Goal: Transaction & Acquisition: Purchase product/service

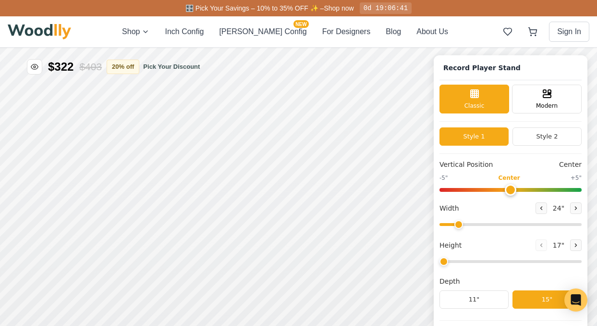
type input "72"
type input "2"
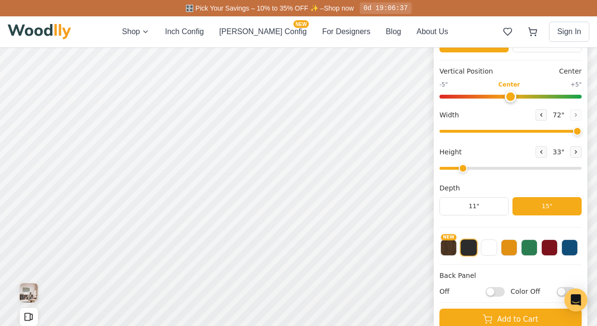
scroll to position [96, 0]
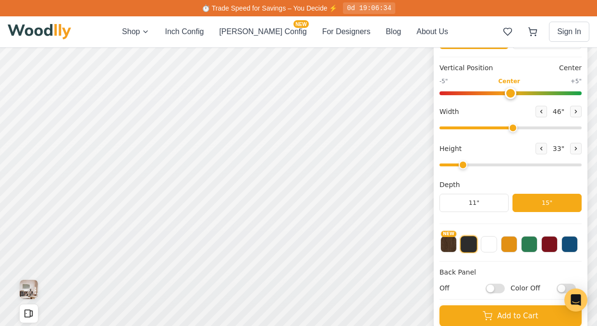
drag, startPoint x: 580, startPoint y: 125, endPoint x: 522, endPoint y: 120, distance: 58.3
click at [518, 126] on input "range" at bounding box center [510, 127] width 142 height 3
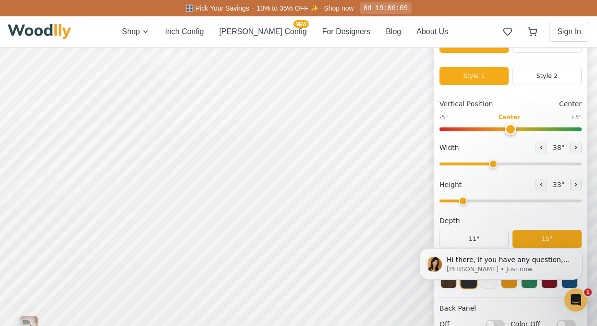
scroll to position [0, 0]
drag, startPoint x: 519, startPoint y: 164, endPoint x: 501, endPoint y: 162, distance: 17.8
click at [502, 162] on input "range" at bounding box center [510, 163] width 142 height 3
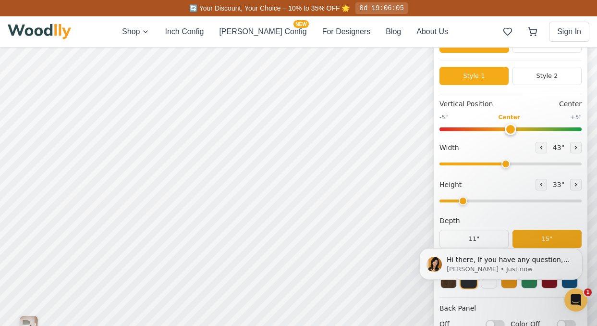
drag, startPoint x: 505, startPoint y: 164, endPoint x: 517, endPoint y: 164, distance: 12.0
click at [511, 165] on input "range" at bounding box center [510, 163] width 142 height 3
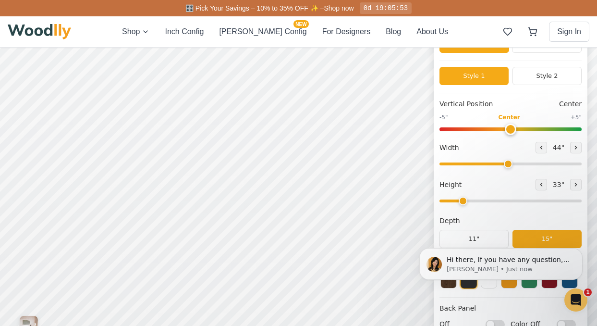
drag, startPoint x: 511, startPoint y: 163, endPoint x: 517, endPoint y: 163, distance: 6.2
click at [514, 164] on input "range" at bounding box center [510, 163] width 142 height 3
click at [516, 165] on input "range" at bounding box center [510, 163] width 142 height 3
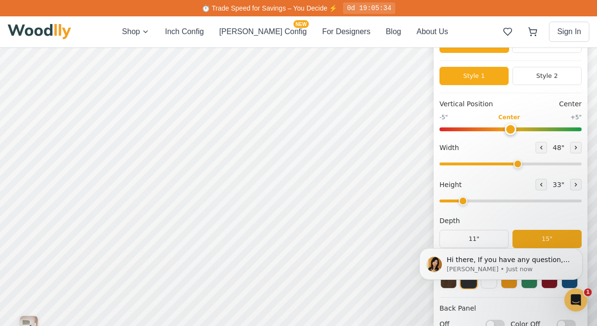
drag, startPoint x: 518, startPoint y: 164, endPoint x: 510, endPoint y: 164, distance: 7.2
type input "48"
click at [522, 165] on input "range" at bounding box center [510, 163] width 142 height 3
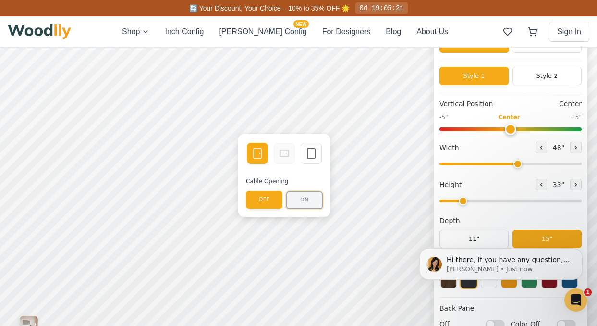
click at [309, 199] on button "ON" at bounding box center [304, 200] width 36 height 18
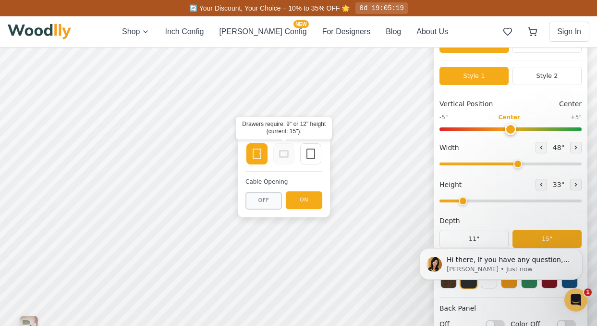
click at [288, 152] on rect at bounding box center [283, 153] width 9 height 7
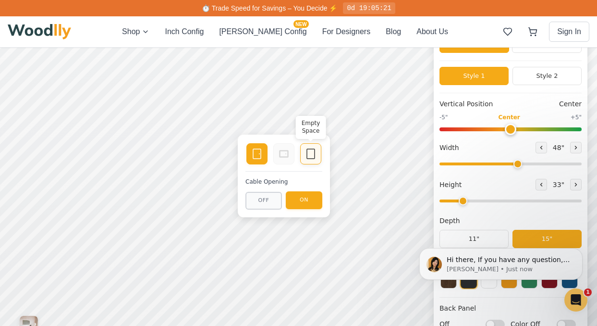
click at [307, 154] on icon at bounding box center [311, 154] width 12 height 12
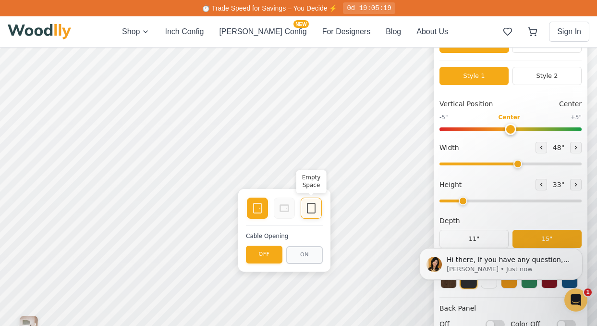
click at [314, 207] on icon at bounding box center [311, 208] width 12 height 12
